Goal: Task Accomplishment & Management: Use online tool/utility

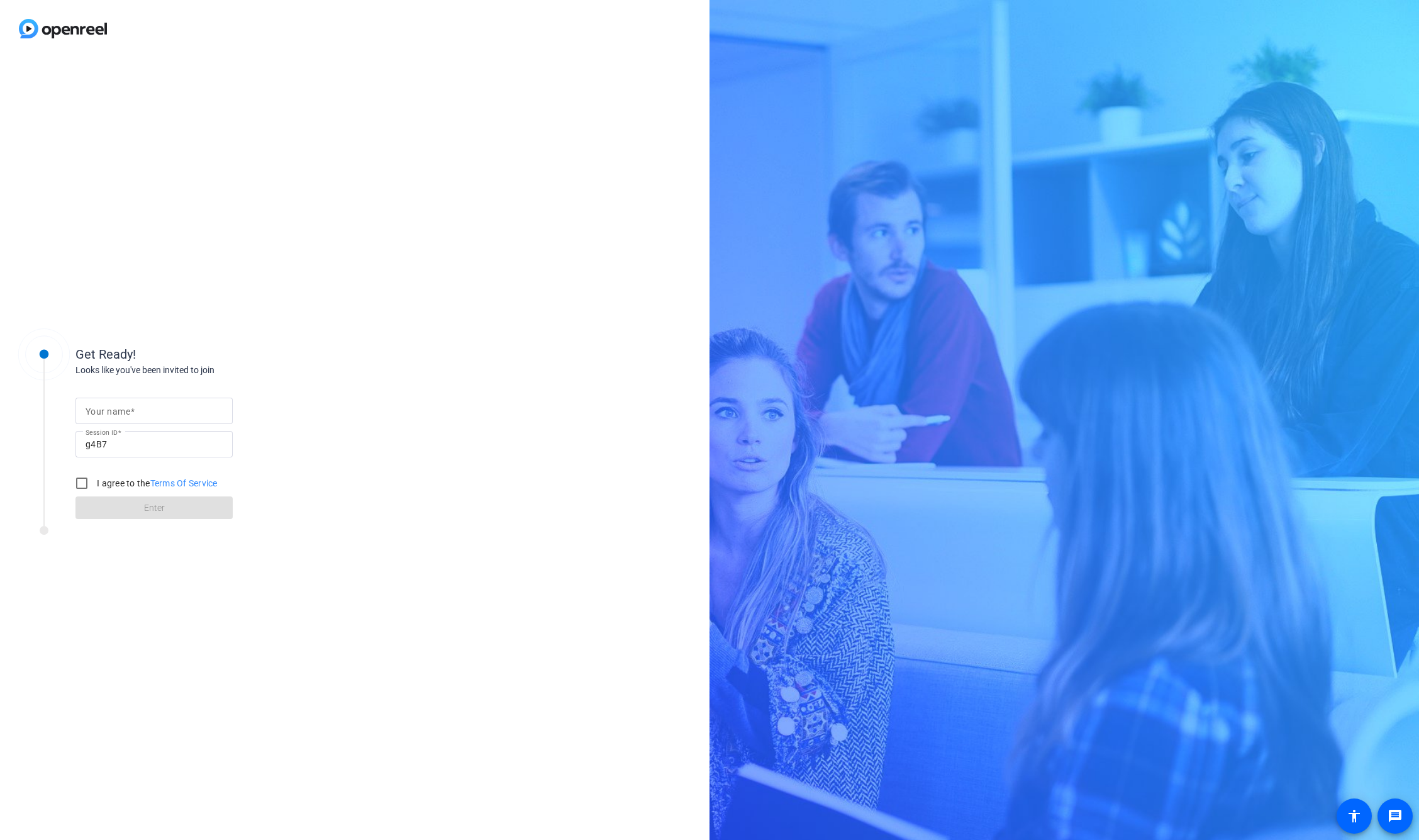
click at [196, 407] on input "Your name" at bounding box center [154, 410] width 137 height 15
type input "[PERSON_NAME]"
click at [79, 480] on input "I agree to the Terms Of Service" at bounding box center [81, 482] width 25 height 25
checkbox input "true"
click at [101, 504] on span at bounding box center [153, 507] width 157 height 30
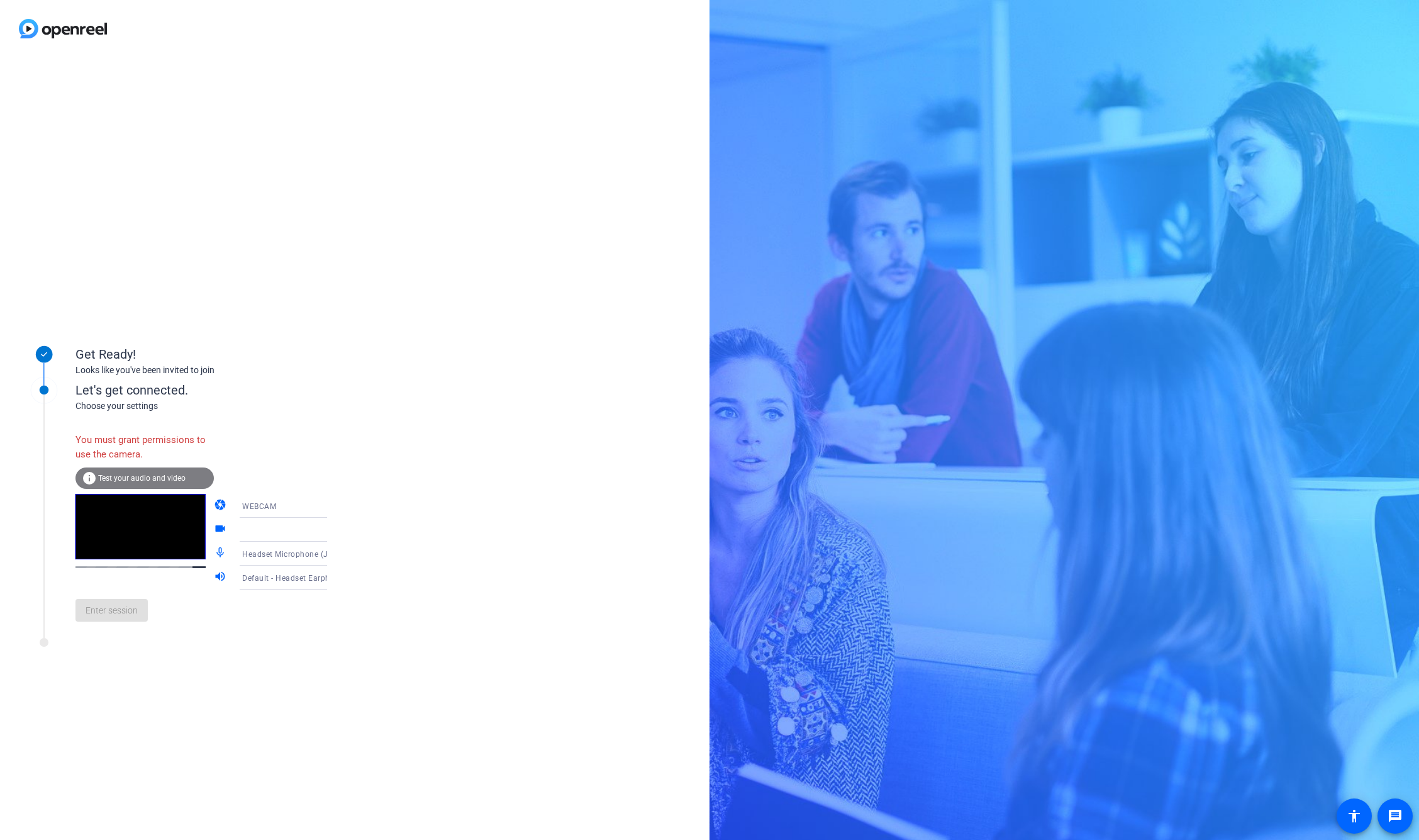
click at [332, 528] on icon at bounding box center [339, 529] width 15 height 15
click at [332, 532] on icon at bounding box center [339, 529] width 15 height 15
click at [169, 473] on div "info Test your audio and video" at bounding box center [144, 477] width 138 height 21
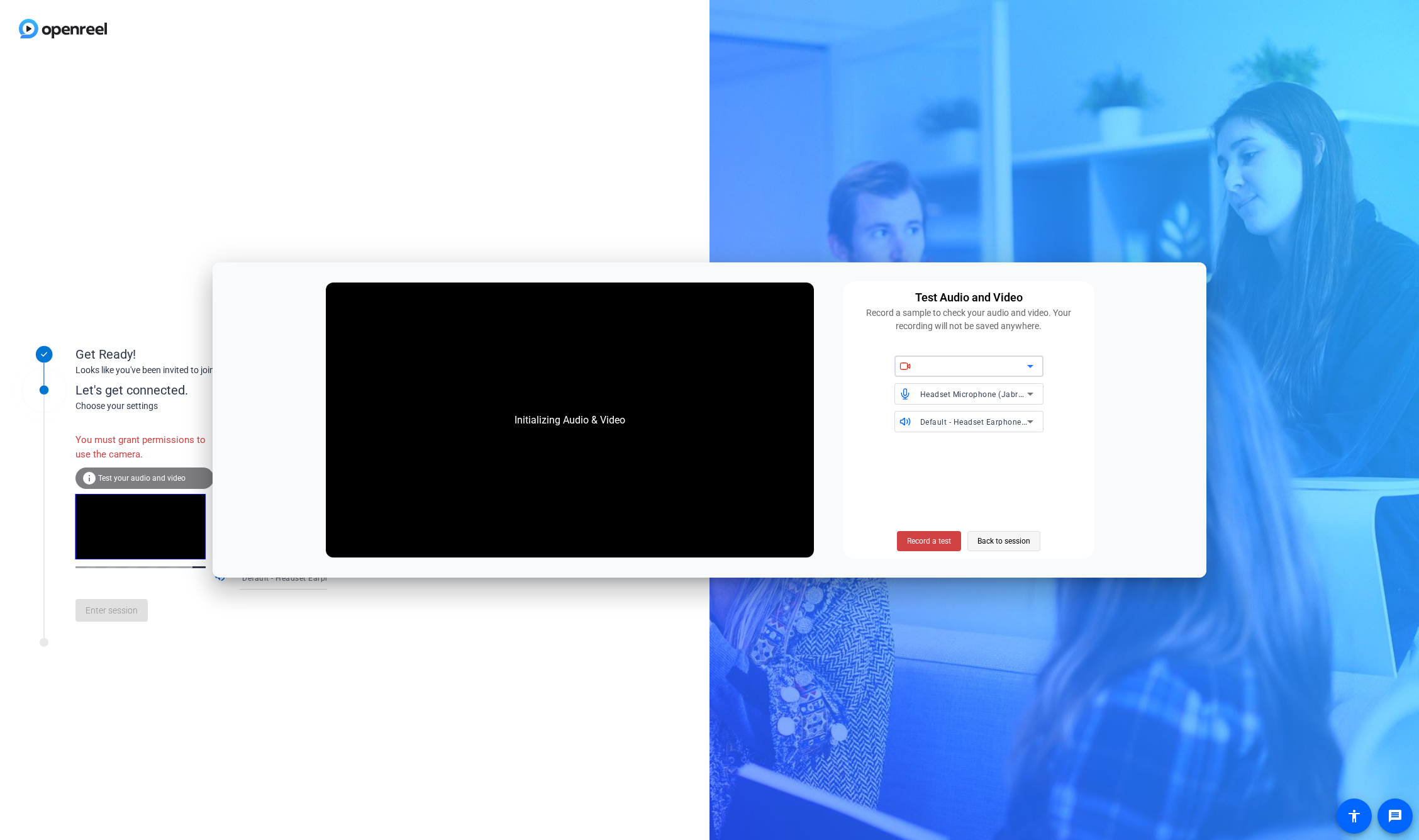
click at [992, 540] on span "Back to session" at bounding box center [1003, 541] width 53 height 24
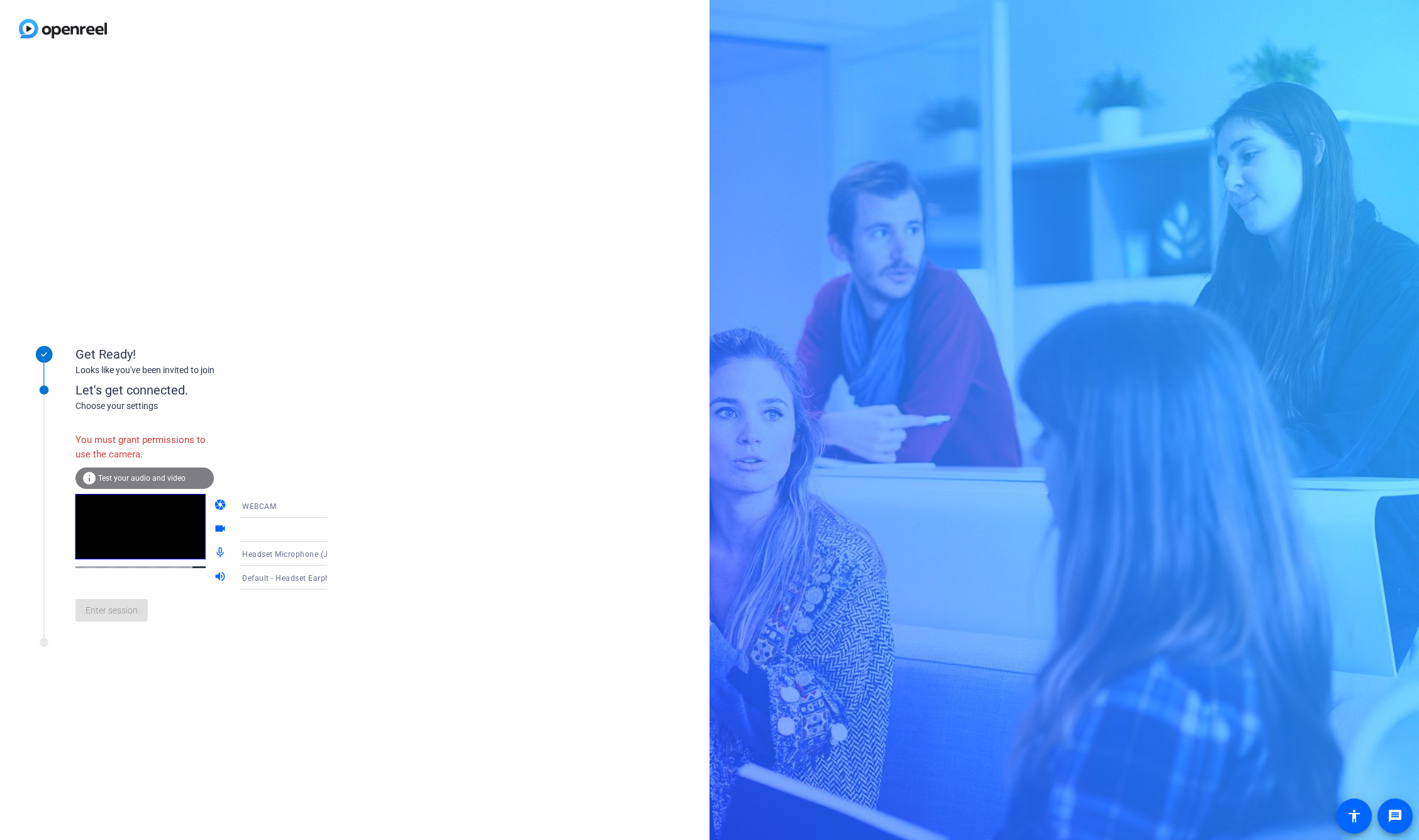
click at [84, 476] on mat-icon "info" at bounding box center [89, 477] width 15 height 15
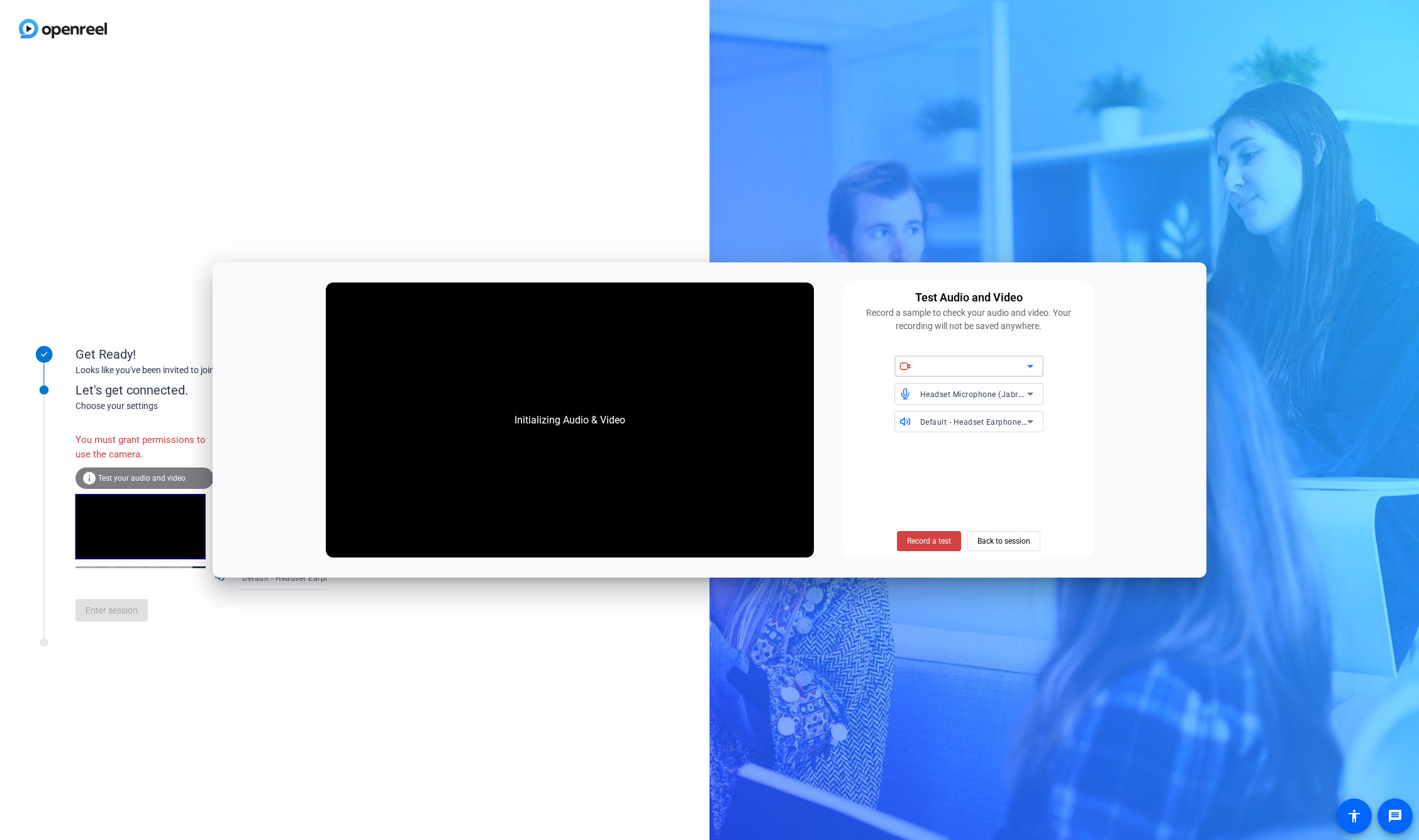
click at [996, 365] on div at bounding box center [973, 366] width 107 height 15
click at [1033, 367] on icon at bounding box center [1030, 366] width 15 height 15
click at [918, 540] on span "Record a test" at bounding box center [929, 540] width 44 height 11
click at [918, 533] on span at bounding box center [929, 541] width 64 height 30
click at [1002, 537] on span "Back to session" at bounding box center [1003, 541] width 53 height 24
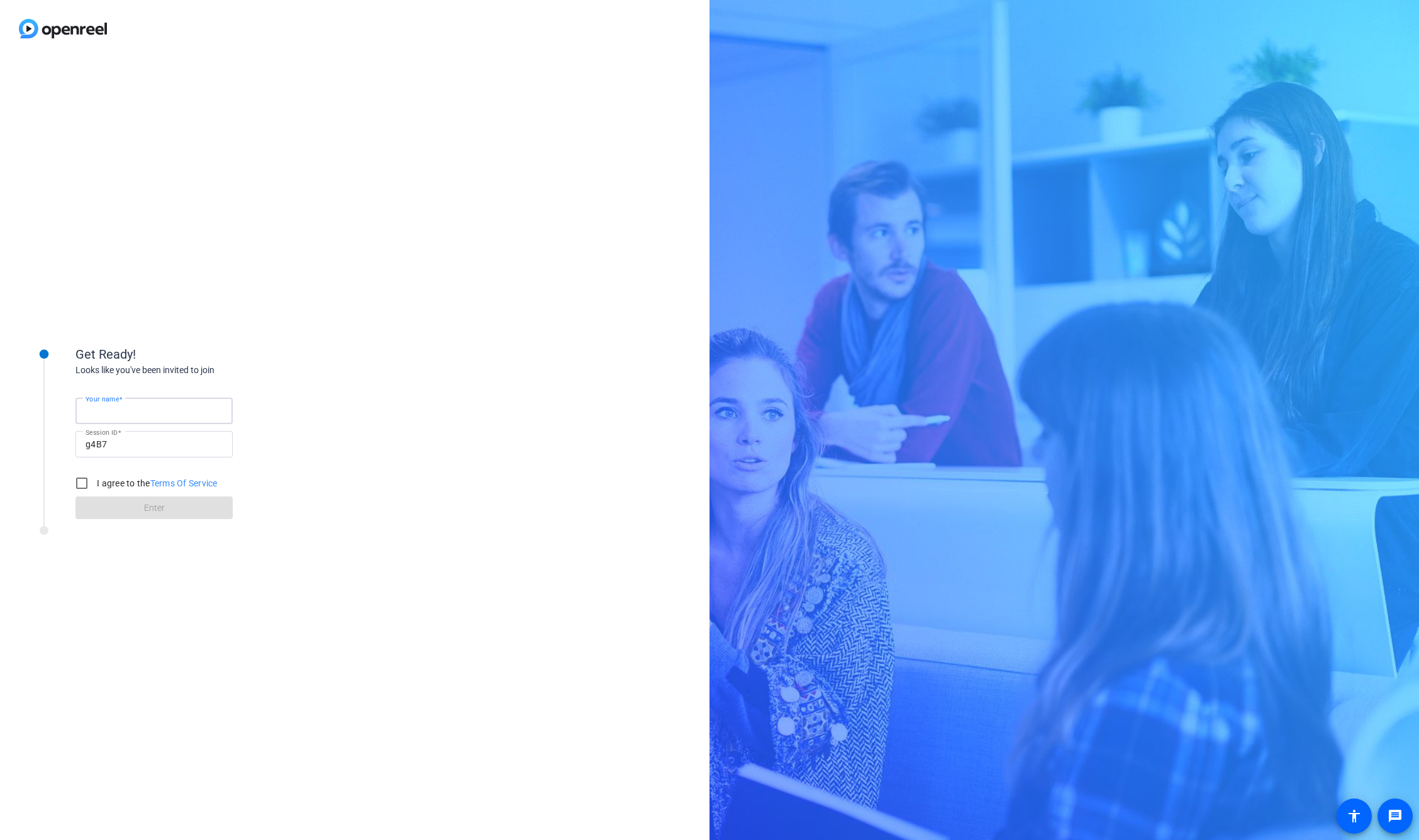
click at [157, 413] on input "Your name" at bounding box center [154, 410] width 137 height 15
type input "[PERSON_NAME]"
click at [79, 481] on input "I agree to the Terms Of Service" at bounding box center [81, 482] width 25 height 25
checkbox input "true"
click at [105, 508] on span at bounding box center [153, 507] width 157 height 30
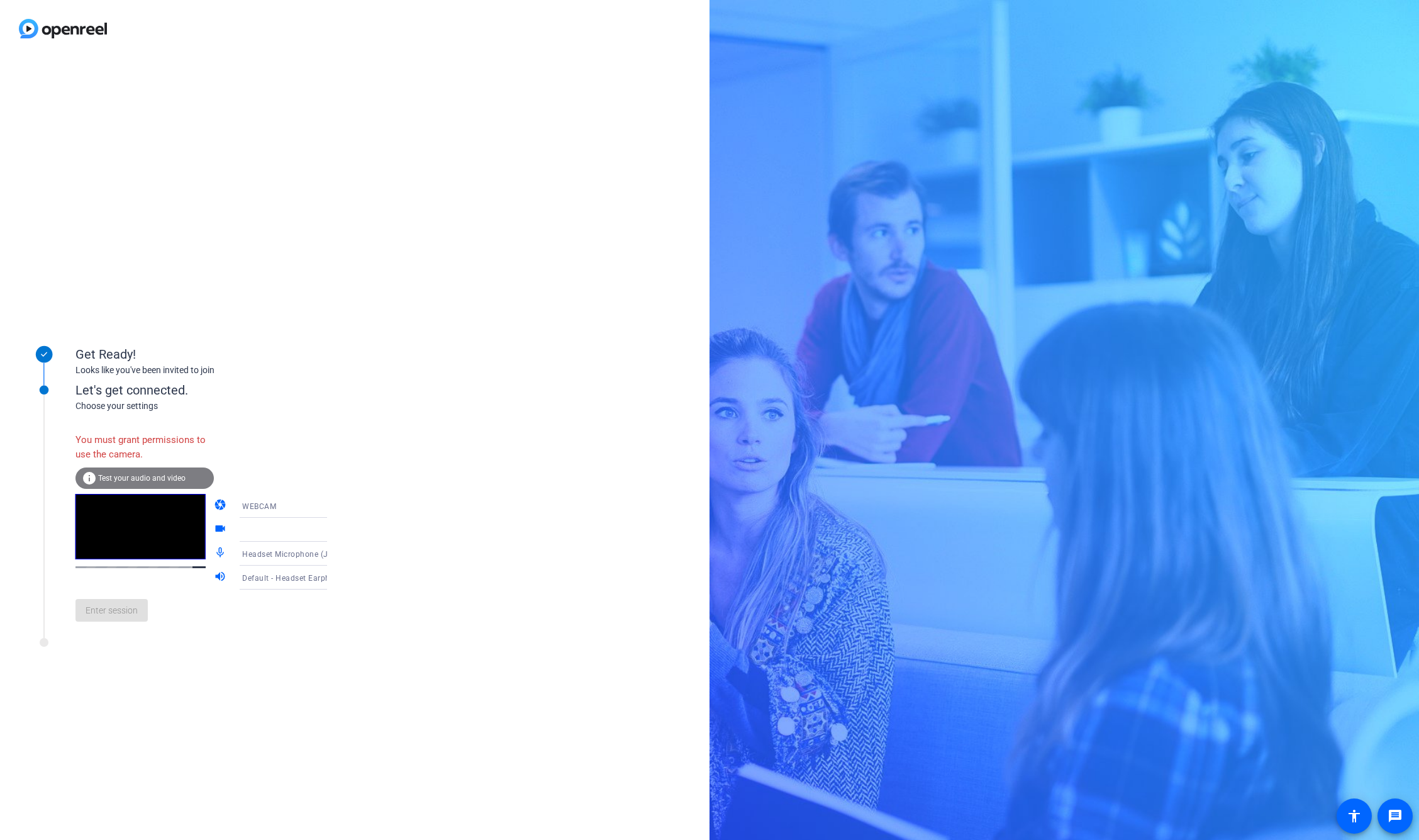
click at [242, 503] on span "WEBCAM" at bounding box center [259, 506] width 34 height 9
click at [240, 530] on span "WEBCAM" at bounding box center [241, 530] width 33 height 15
click at [332, 530] on icon at bounding box center [339, 529] width 15 height 15
click at [265, 504] on div "WEBCAM" at bounding box center [289, 506] width 94 height 16
click at [247, 554] on span "DESKTOP" at bounding box center [242, 555] width 35 height 15
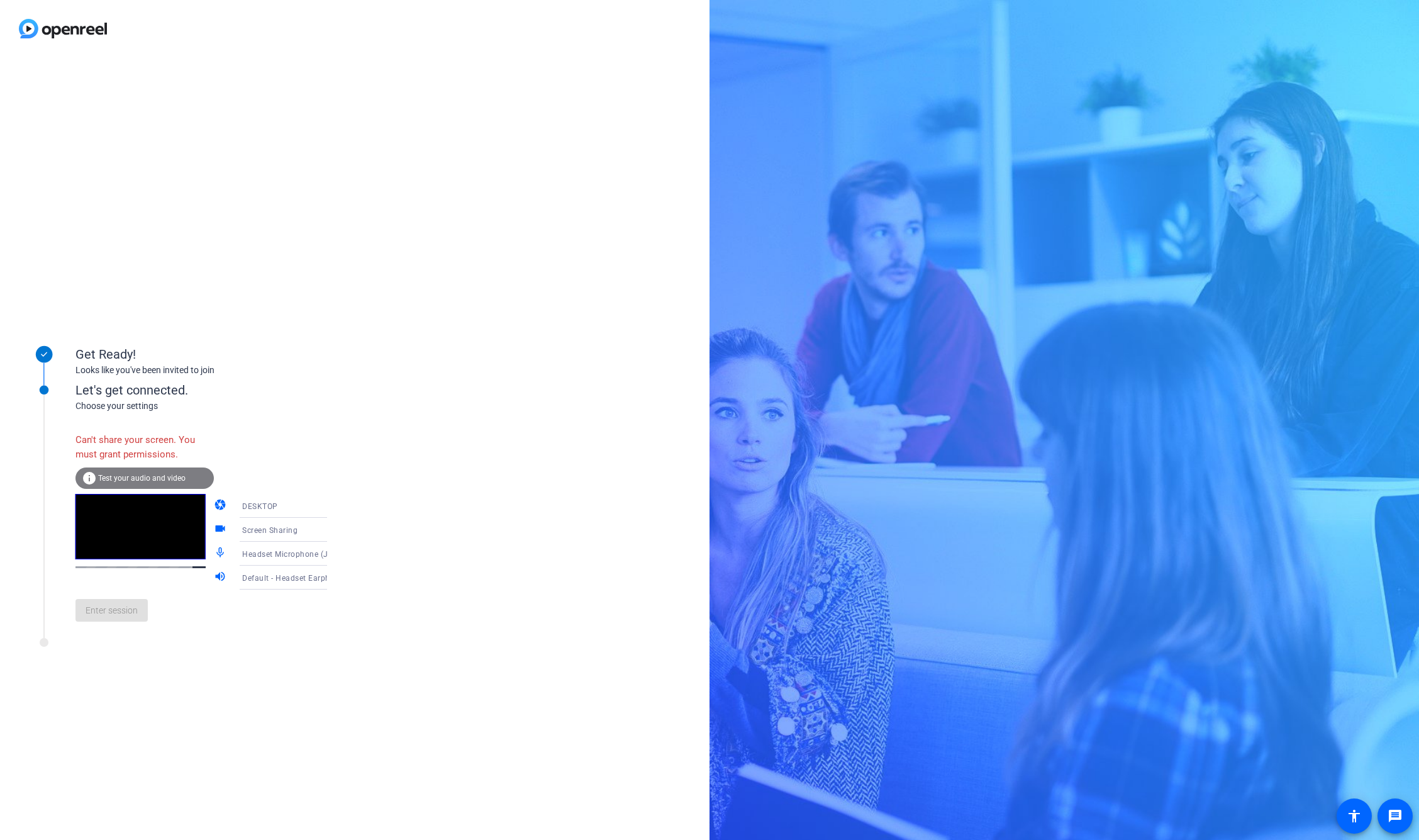
click at [332, 504] on icon at bounding box center [339, 505] width 15 height 15
click at [292, 534] on mat-option "WEBCAM" at bounding box center [274, 530] width 108 height 25
click at [332, 556] on icon at bounding box center [339, 553] width 15 height 15
click at [296, 586] on span "Headset Microphone (Jabra EVOLVE 30 II)" at bounding box center [273, 585] width 97 height 30
click at [332, 535] on icon at bounding box center [339, 529] width 15 height 15
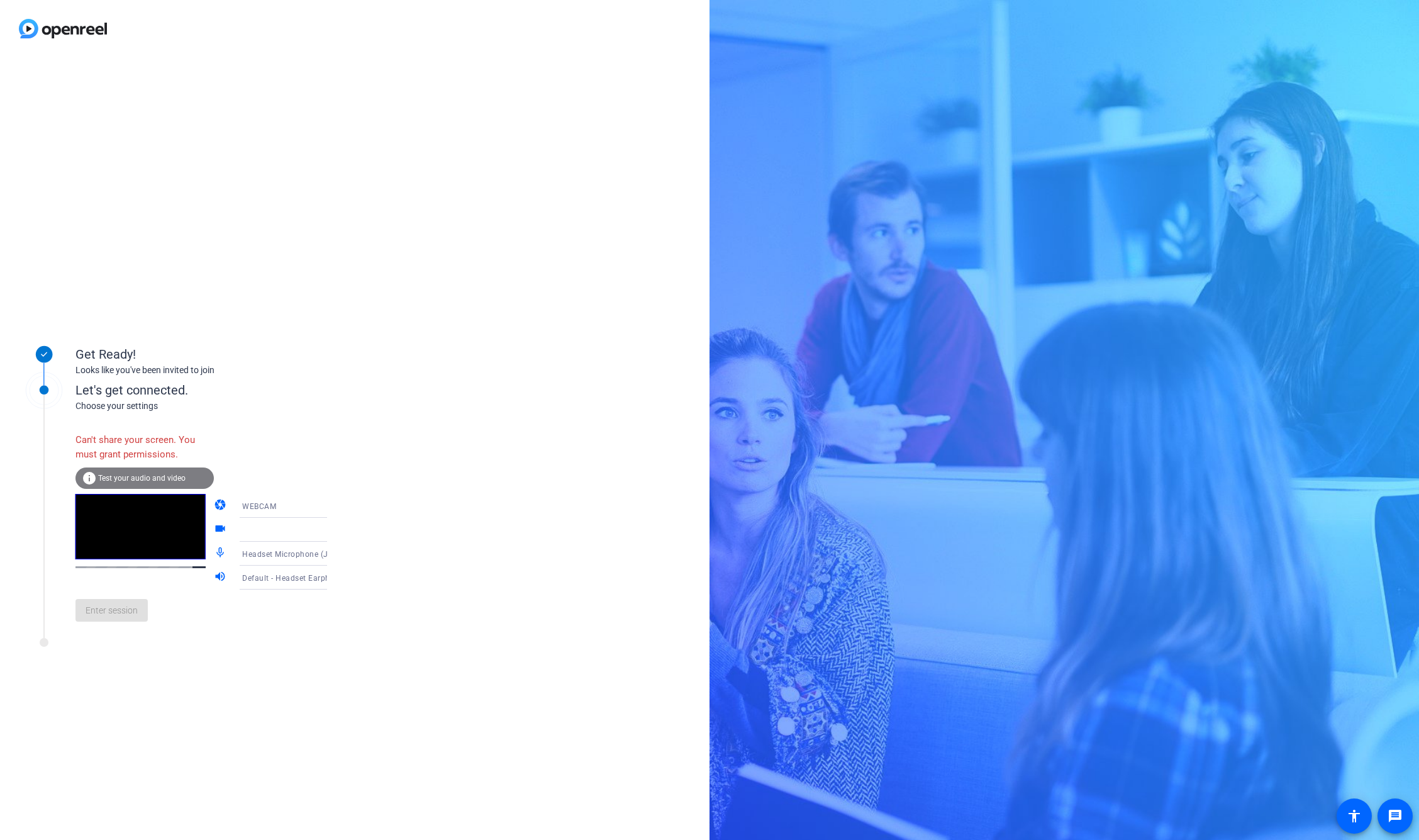
click at [130, 473] on div "info Test your audio and video" at bounding box center [144, 477] width 138 height 21
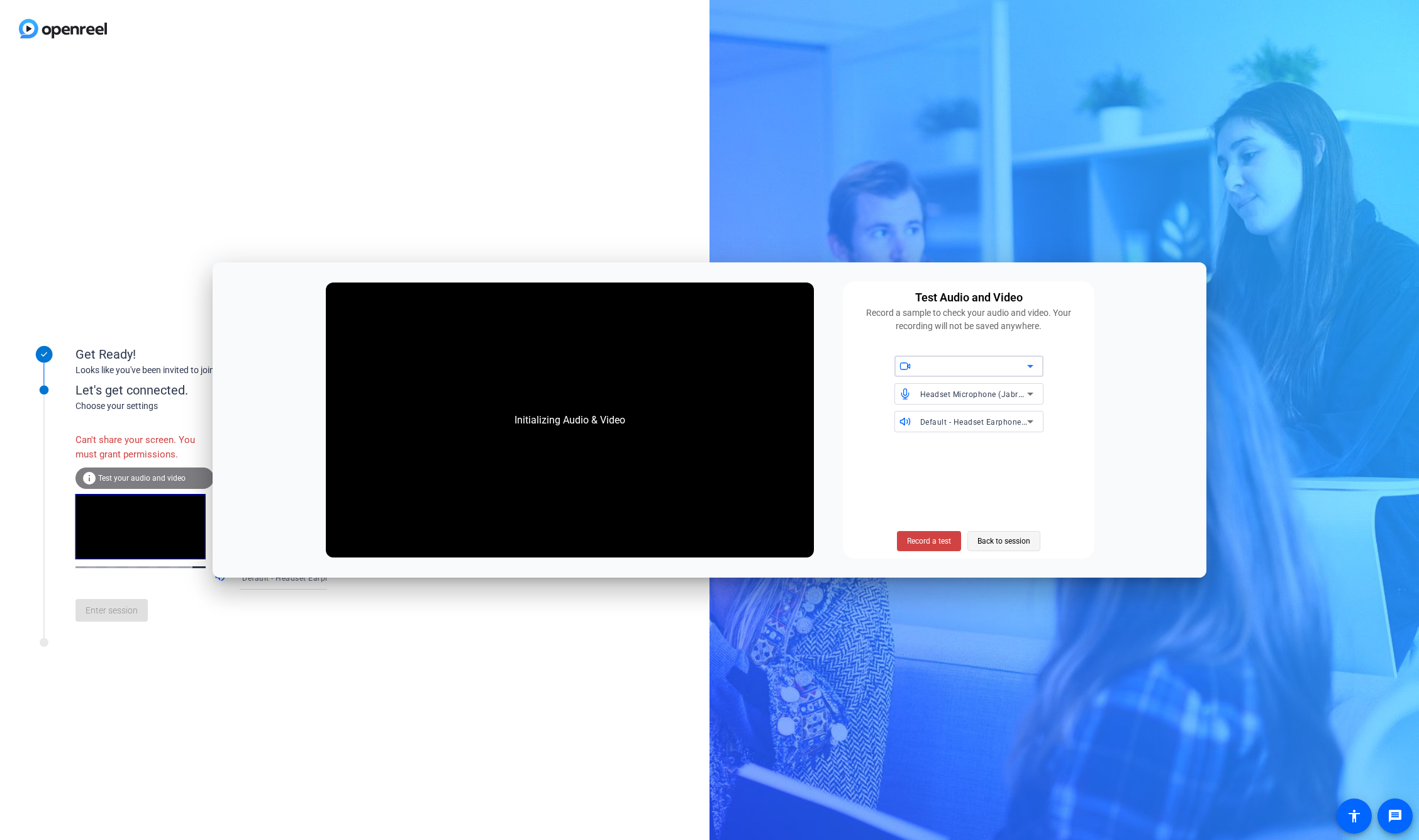
click at [986, 539] on span "Back to session" at bounding box center [1003, 541] width 53 height 24
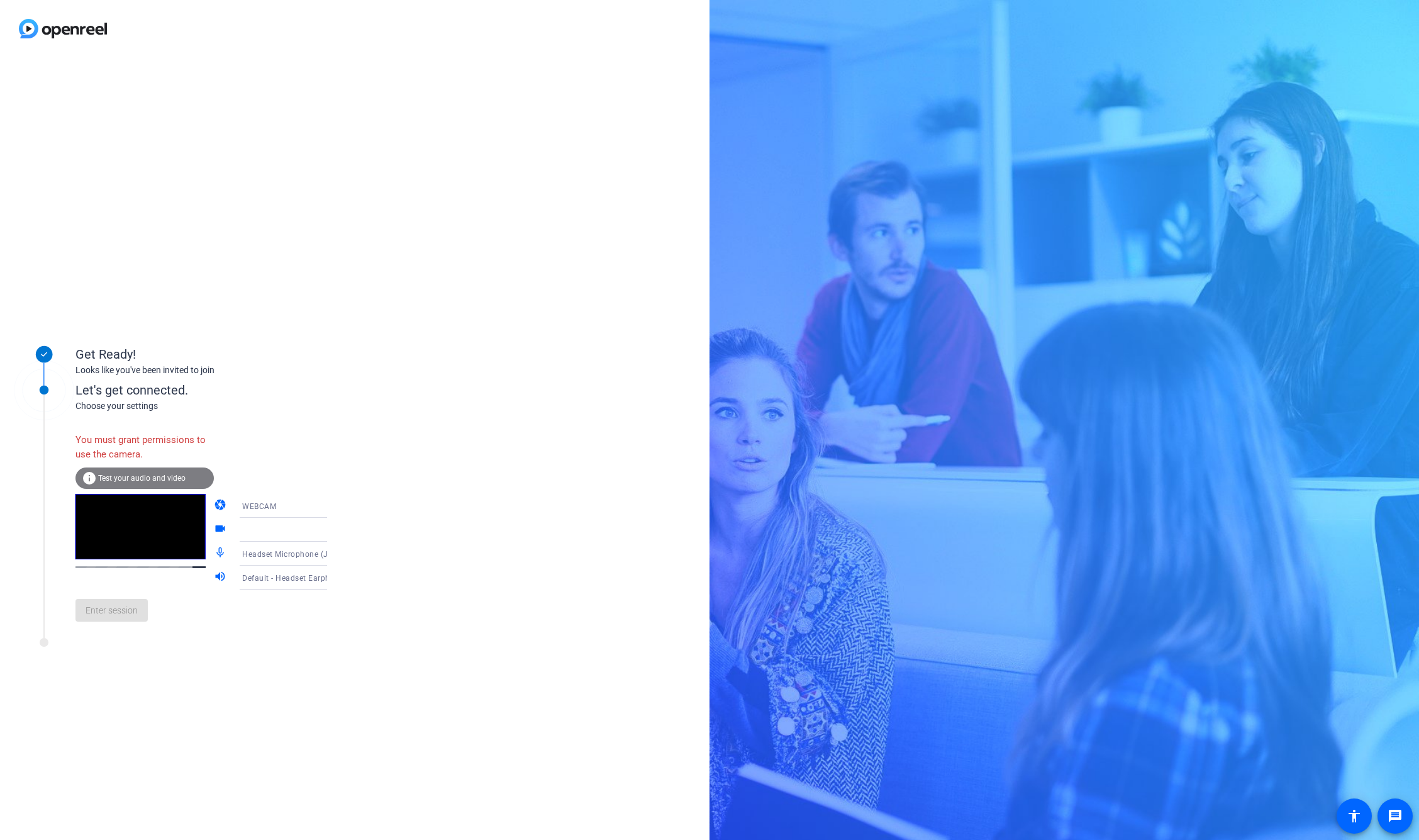
click at [97, 445] on div "You must grant permissions to use the camera." at bounding box center [144, 446] width 138 height 41
click at [43, 391] on icon at bounding box center [44, 389] width 9 height 9
click at [345, 187] on div "Get Ready! Looks like you've been invited to join Let's get connected. Choose y…" at bounding box center [354, 448] width 709 height 782
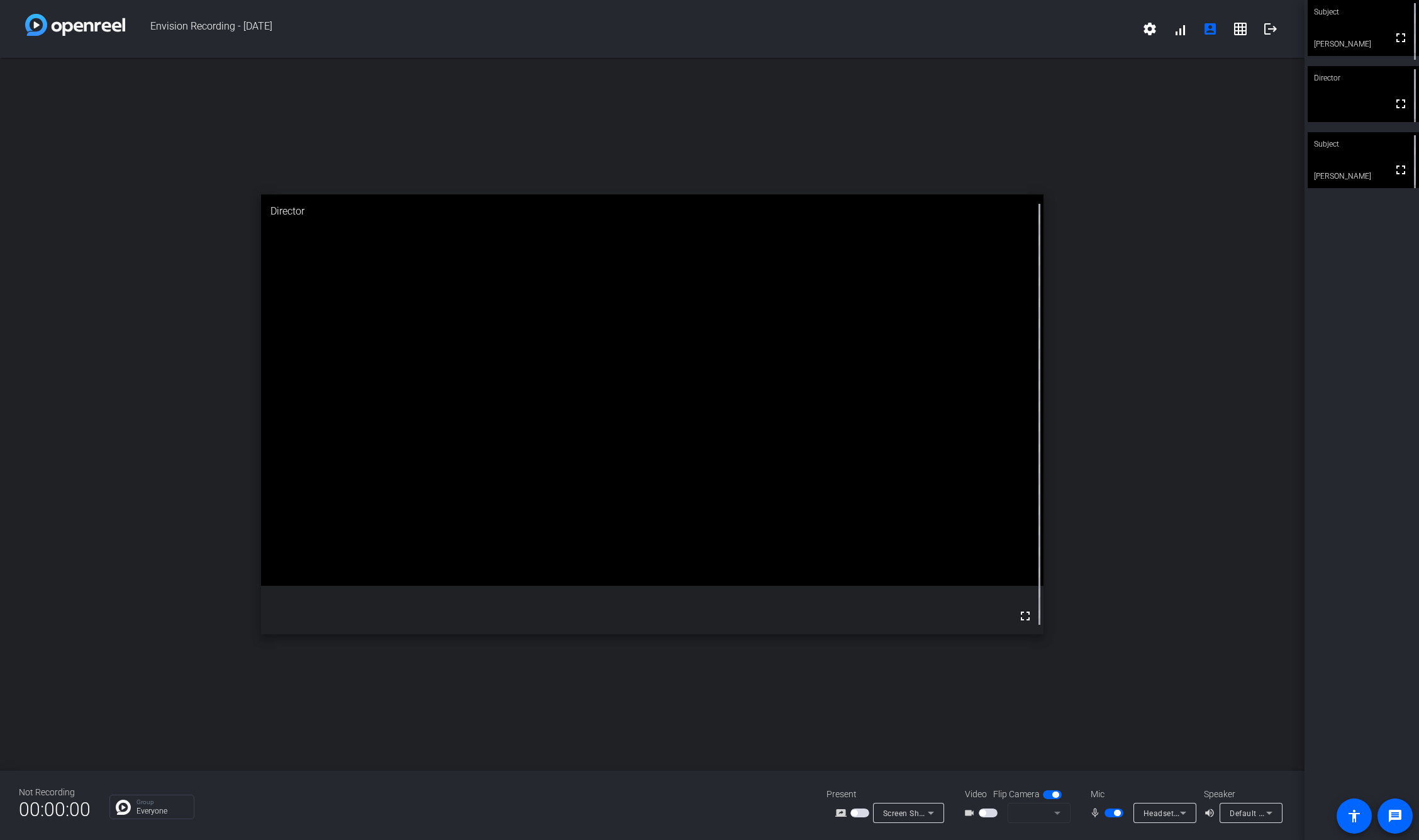
click at [1058, 811] on mat-form-field at bounding box center [1039, 813] width 63 height 20
click at [1059, 814] on mat-form-field at bounding box center [1039, 813] width 63 height 20
click at [1040, 811] on mat-form-field at bounding box center [1039, 813] width 63 height 20
click at [988, 811] on span "button" at bounding box center [988, 812] width 19 height 9
click at [1059, 810] on icon at bounding box center [1057, 812] width 15 height 15
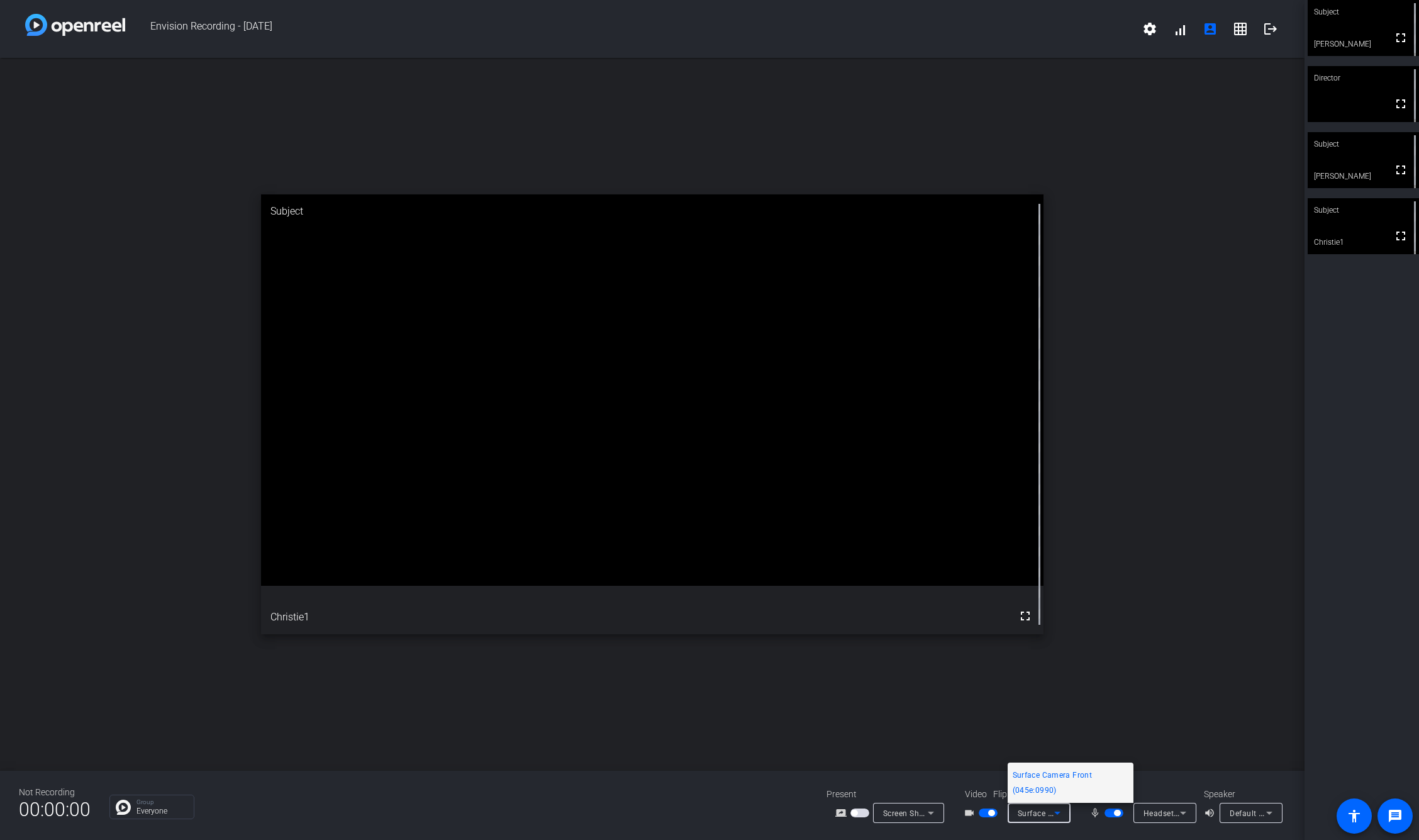
click at [1110, 686] on div at bounding box center [709, 420] width 1419 height 840
click at [1235, 27] on mat-icon "grid_on" at bounding box center [1240, 28] width 15 height 15
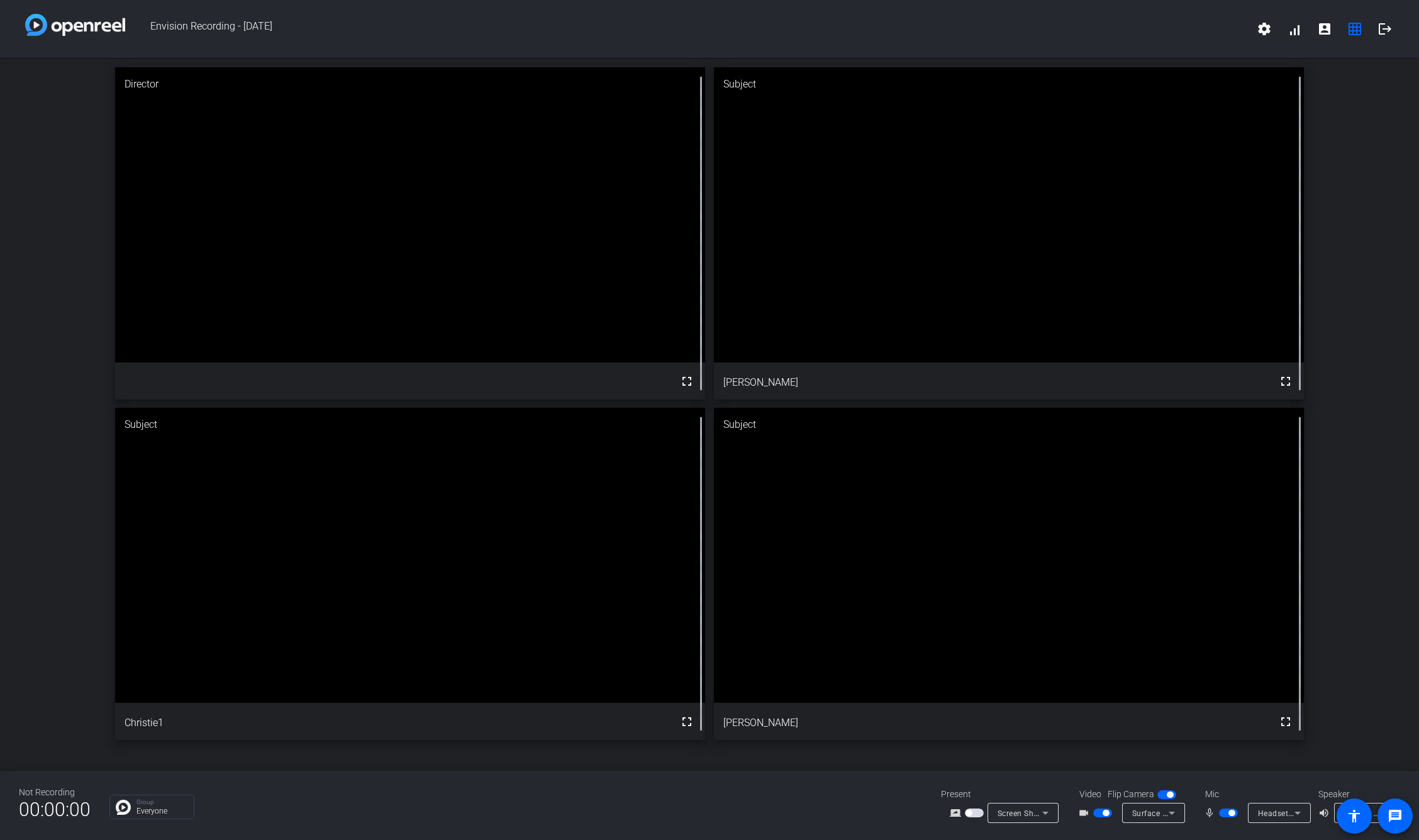
click at [1209, 807] on mat-icon "mic_none" at bounding box center [1211, 812] width 15 height 15
click at [1047, 811] on icon at bounding box center [1045, 812] width 15 height 15
click at [1047, 811] on div at bounding box center [709, 420] width 1419 height 840
click at [1224, 814] on span "button" at bounding box center [1228, 812] width 19 height 9
click at [1048, 810] on icon at bounding box center [1045, 812] width 15 height 15
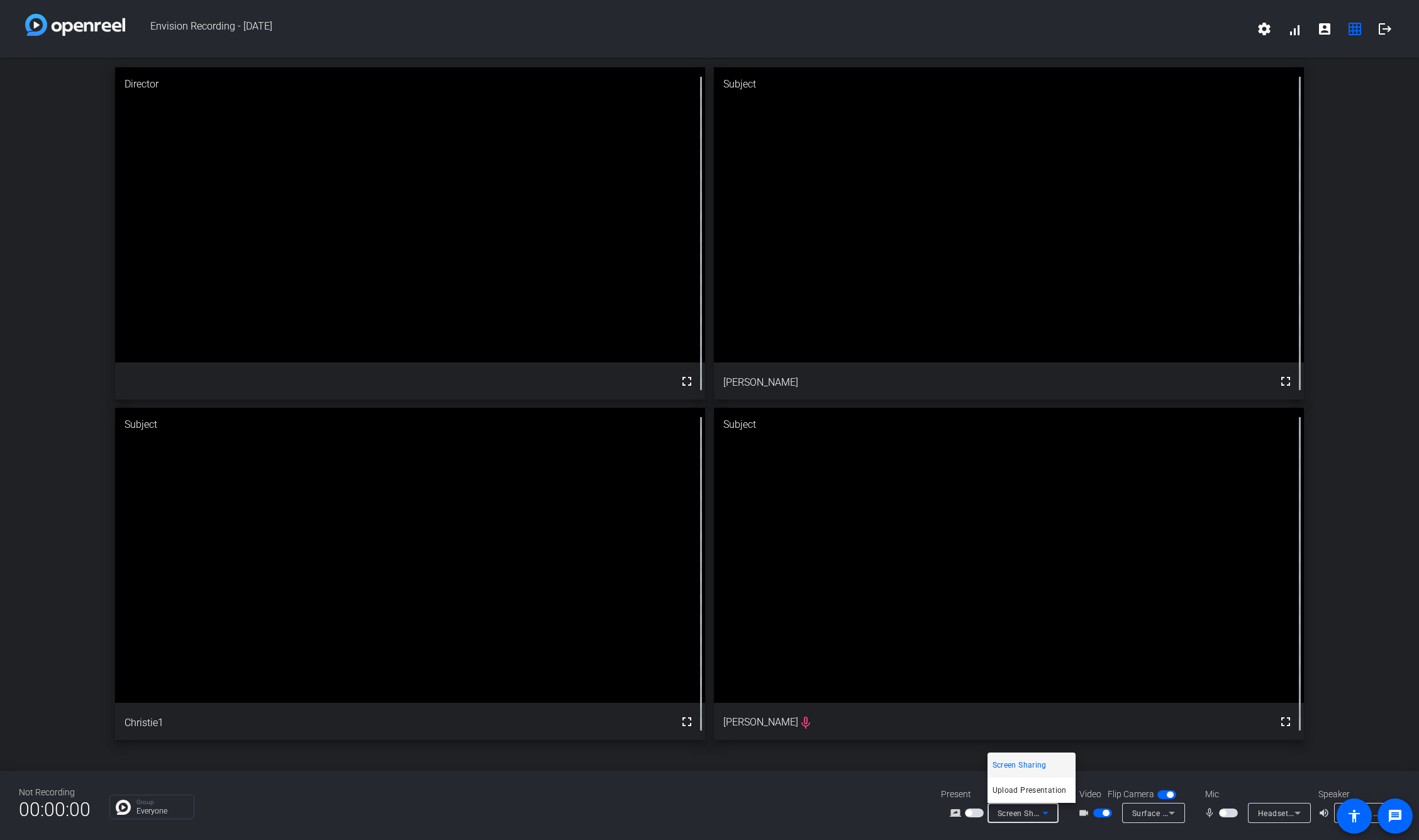
click at [1224, 813] on div at bounding box center [709, 420] width 1419 height 840
click at [1230, 810] on span "button" at bounding box center [1228, 812] width 19 height 9
click at [1221, 810] on span "button" at bounding box center [1228, 812] width 19 height 9
click at [1228, 810] on span "button" at bounding box center [1228, 812] width 19 height 9
click at [1224, 810] on span "button" at bounding box center [1228, 812] width 19 height 9
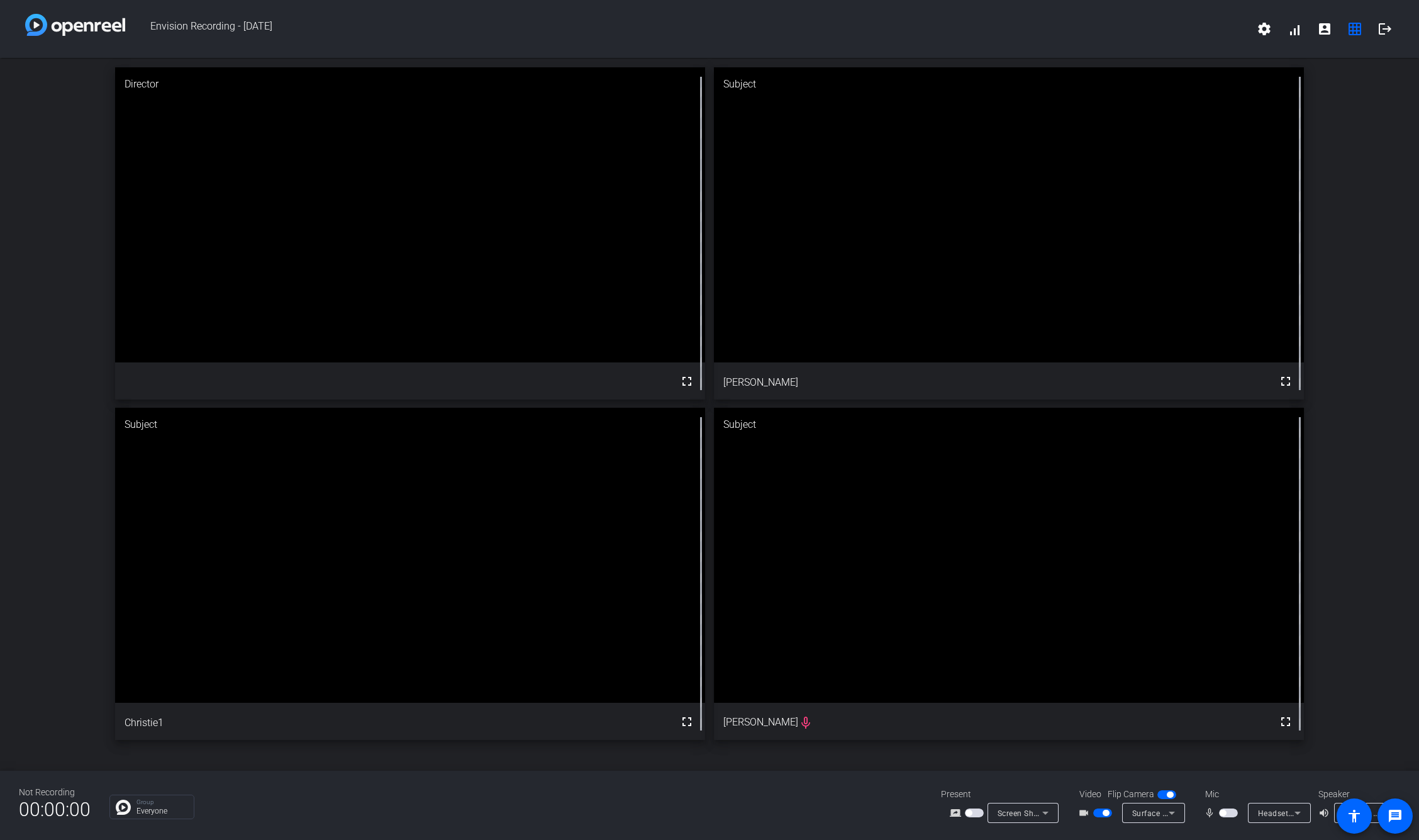
click at [1230, 811] on span "button" at bounding box center [1228, 812] width 19 height 9
click at [1222, 811] on span "button" at bounding box center [1228, 812] width 19 height 9
click at [1228, 811] on span "button" at bounding box center [1228, 812] width 19 height 9
click at [1223, 811] on span "button" at bounding box center [1228, 812] width 19 height 9
click at [1223, 811] on span "button" at bounding box center [1223, 813] width 6 height 6
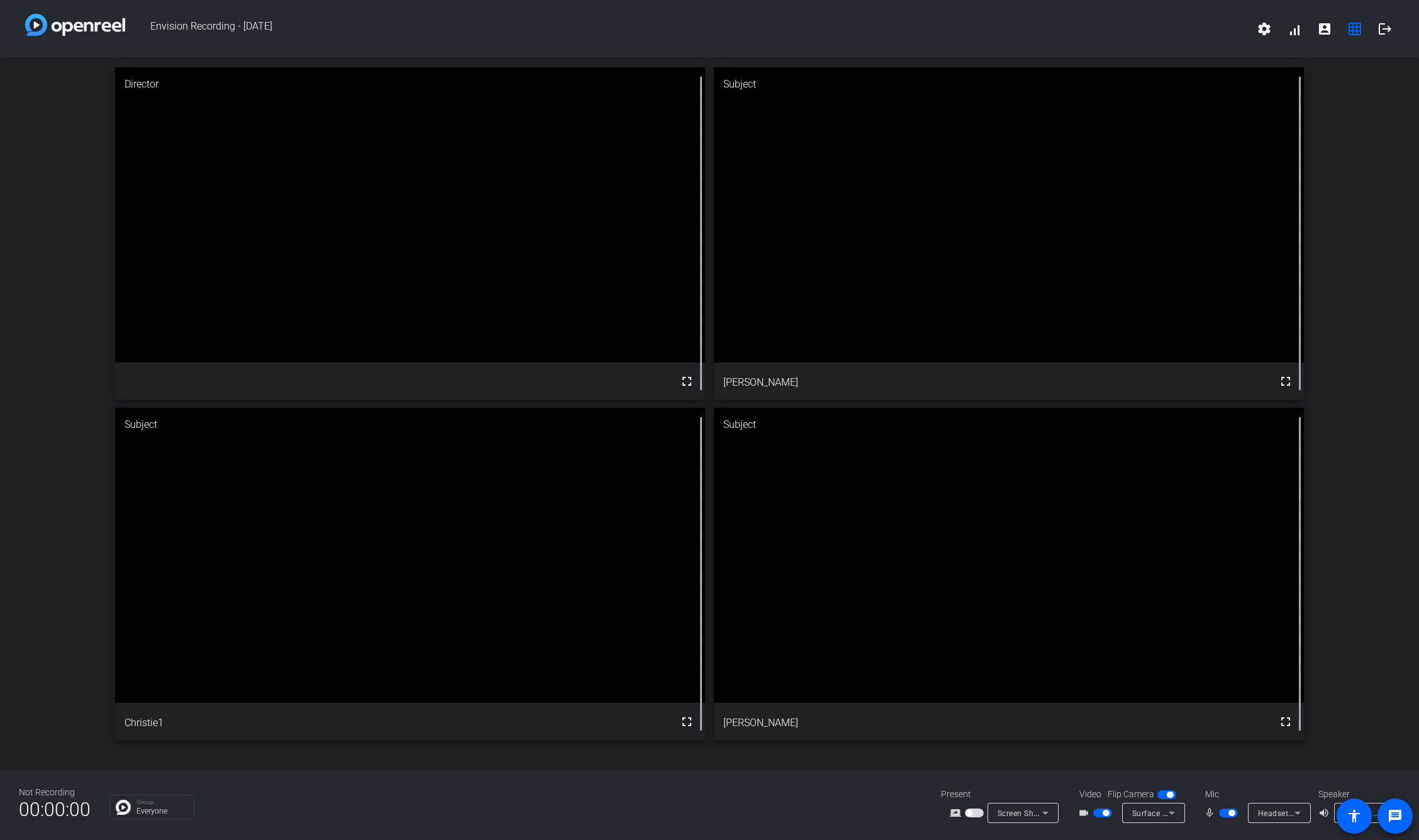
click at [1223, 811] on span "button" at bounding box center [1228, 812] width 19 height 9
click at [1224, 811] on span "button" at bounding box center [1223, 813] width 6 height 6
click at [1224, 811] on span "button" at bounding box center [1228, 812] width 19 height 9
click at [1224, 811] on span "button" at bounding box center [1223, 813] width 6 height 6
click at [1224, 811] on span "button" at bounding box center [1228, 812] width 19 height 9
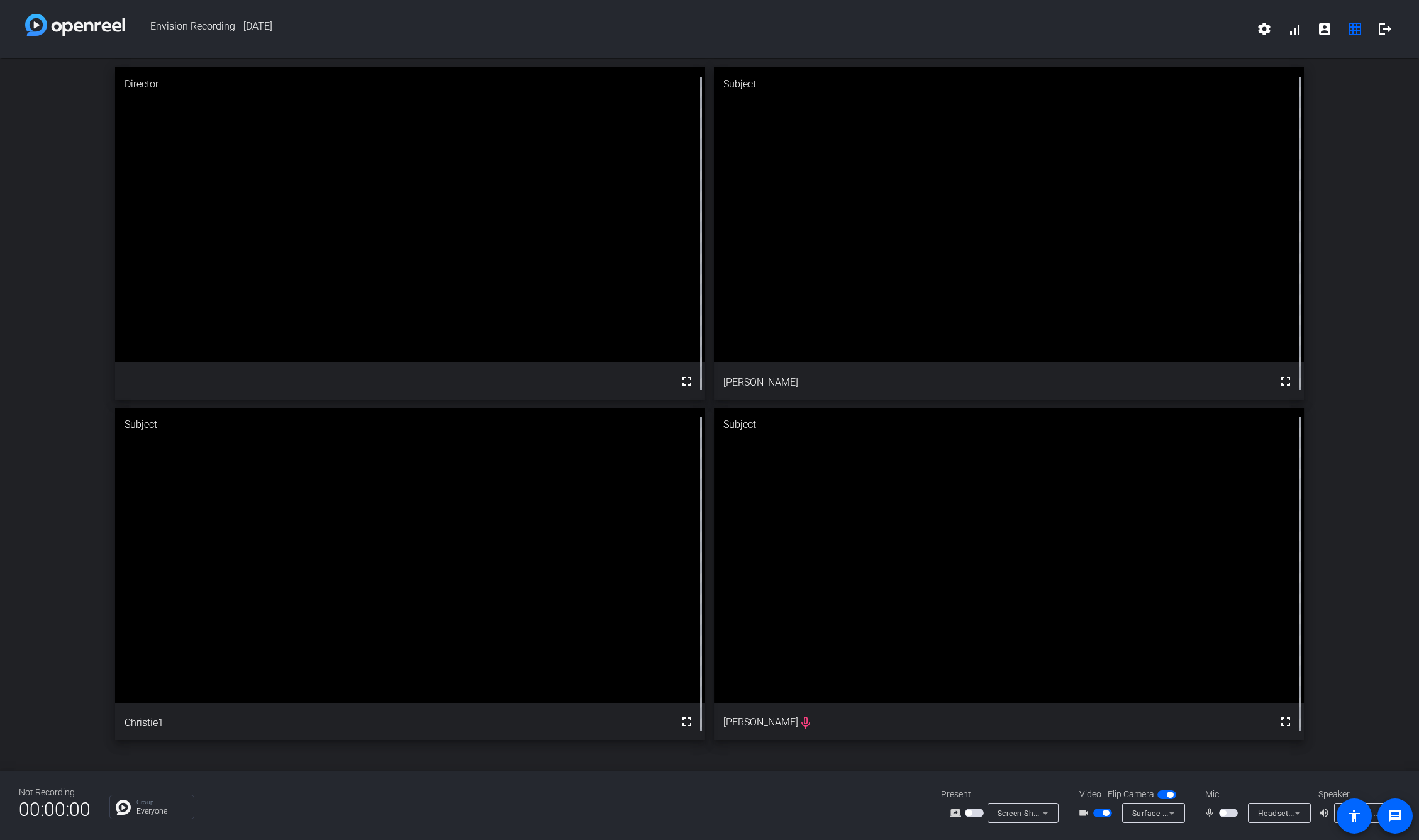
click at [1224, 811] on span "button" at bounding box center [1223, 813] width 6 height 6
